Goal: Find specific page/section: Find specific page/section

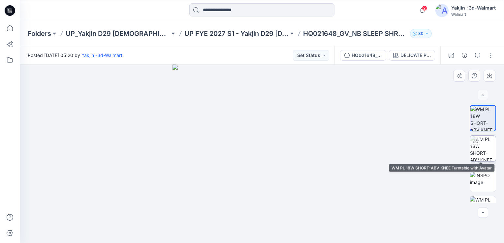
click at [477, 141] on div at bounding box center [475, 141] width 11 height 11
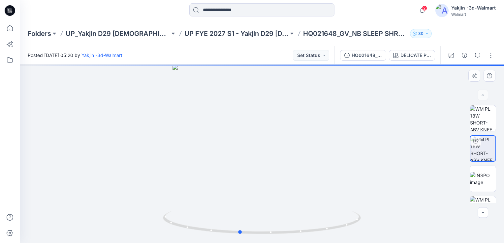
drag, startPoint x: 351, startPoint y: 227, endPoint x: 131, endPoint y: 227, distance: 220.3
click at [131, 227] on div at bounding box center [262, 154] width 484 height 179
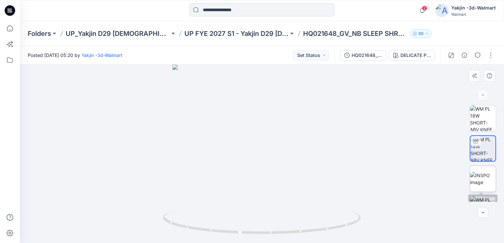
click at [479, 175] on img at bounding box center [483, 179] width 26 height 14
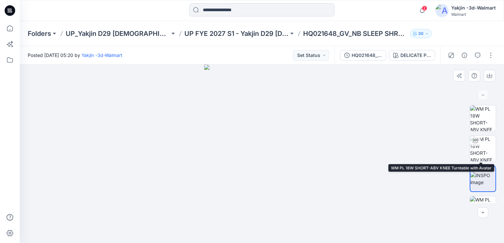
scroll to position [201, 0]
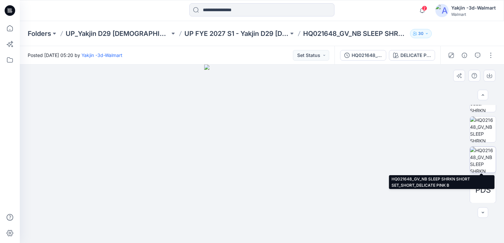
click at [484, 157] on img at bounding box center [483, 160] width 26 height 26
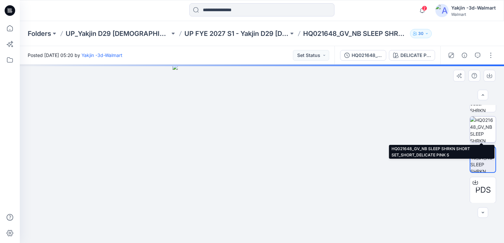
click at [479, 131] on img at bounding box center [483, 130] width 26 height 26
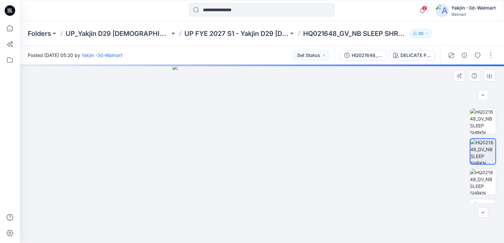
scroll to position [168, 0]
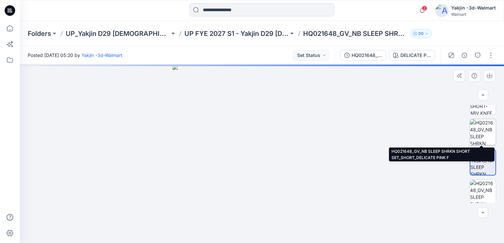
click at [480, 131] on img at bounding box center [483, 132] width 26 height 26
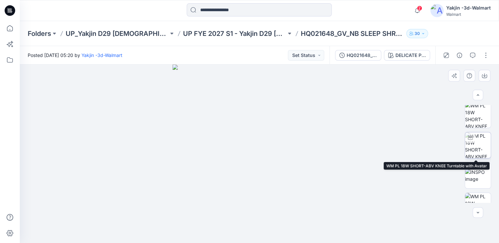
scroll to position [0, 0]
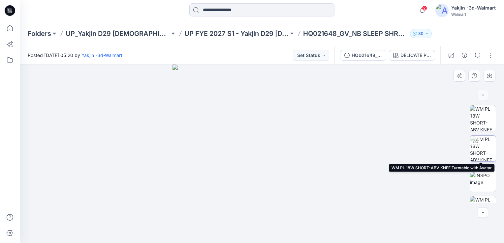
click at [480, 144] on img at bounding box center [483, 149] width 26 height 26
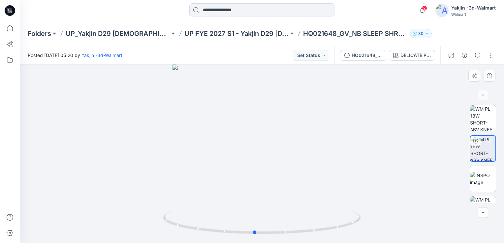
drag, startPoint x: 338, startPoint y: 229, endPoint x: 133, endPoint y: 226, distance: 205.2
click at [133, 226] on div at bounding box center [262, 154] width 484 height 179
drag, startPoint x: 322, startPoint y: 152, endPoint x: 255, endPoint y: 161, distance: 67.6
drag, startPoint x: 277, startPoint y: 233, endPoint x: 400, endPoint y: 187, distance: 131.0
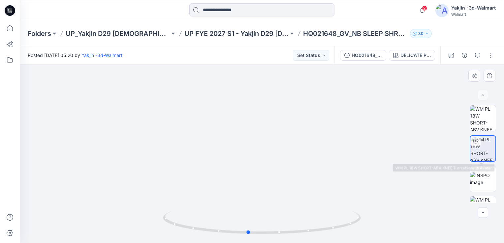
click at [468, 151] on div "PDS DELICATE PINK Loading... Material Properties Loading..." at bounding box center [262, 154] width 484 height 179
drag, startPoint x: 336, startPoint y: 226, endPoint x: 358, endPoint y: 223, distance: 22.0
click at [358, 223] on icon at bounding box center [263, 223] width 200 height 25
drag, startPoint x: 312, startPoint y: 234, endPoint x: 324, endPoint y: 221, distance: 18.2
click at [324, 221] on icon at bounding box center [263, 223] width 200 height 25
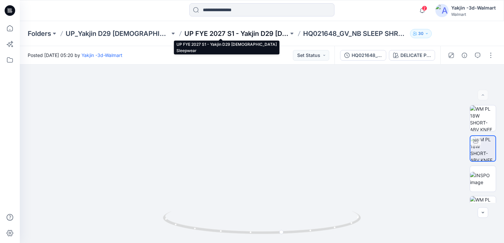
click at [225, 36] on p "UP FYE 2027 S1 - Yakjin D29 [DEMOGRAPHIC_DATA] Sleepwear" at bounding box center [236, 33] width 104 height 9
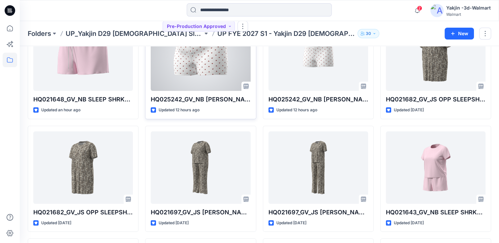
scroll to position [99, 0]
